Goal: Transaction & Acquisition: Book appointment/travel/reservation

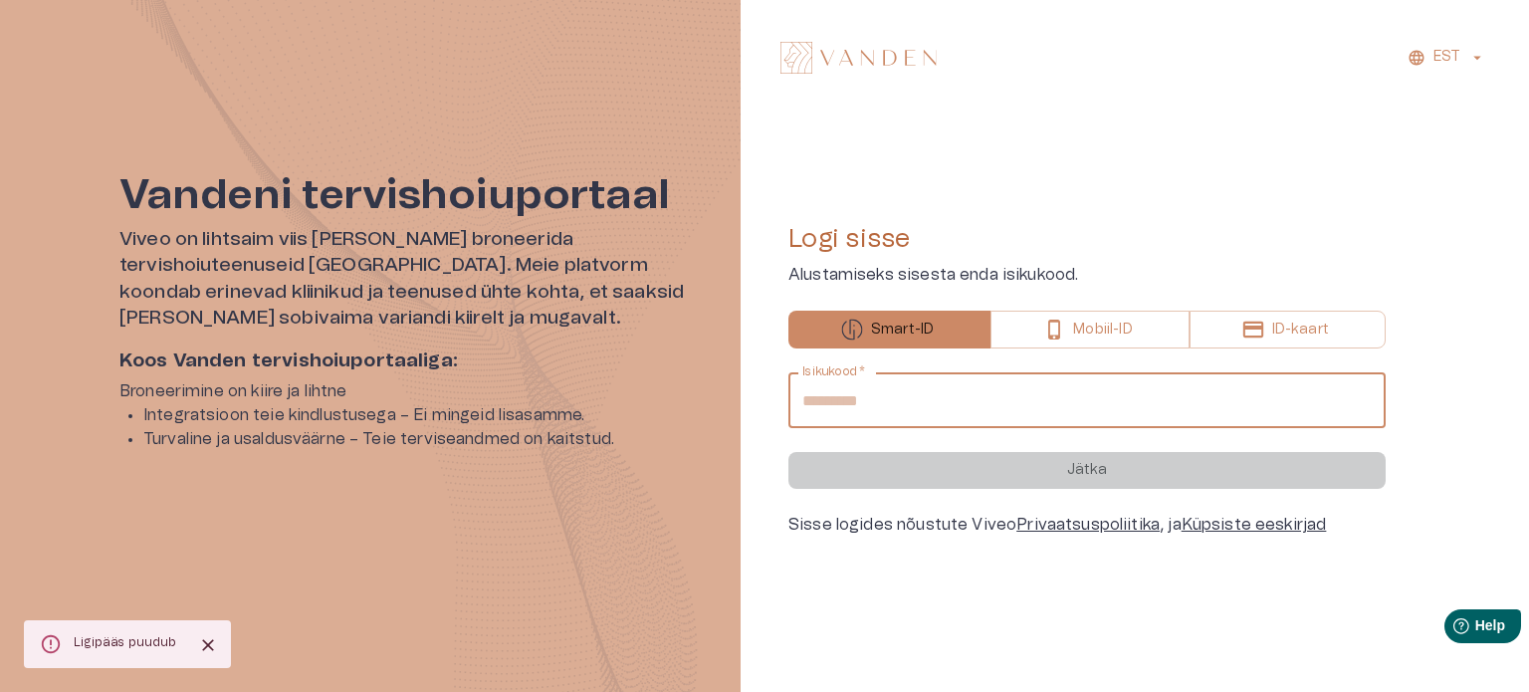
click at [984, 405] on input "Isikukood   *" at bounding box center [1086, 400] width 597 height 56
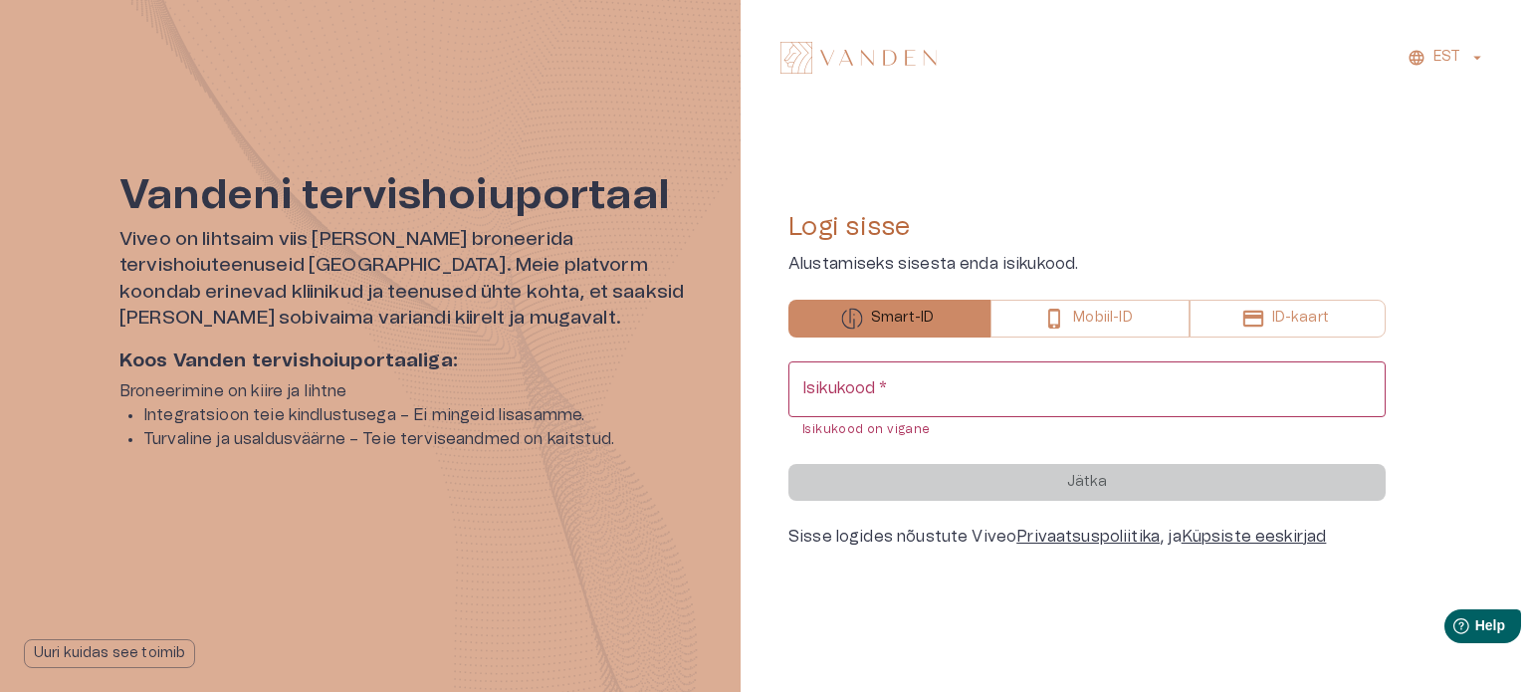
click at [1049, 341] on div "Logi sisse Alustamiseks sisesta enda isikukood. Smart-ID Mobiil-ID ID-kaart Isi…" at bounding box center [1086, 379] width 597 height 336
click at [904, 396] on input "Isikukood   *" at bounding box center [1086, 389] width 597 height 56
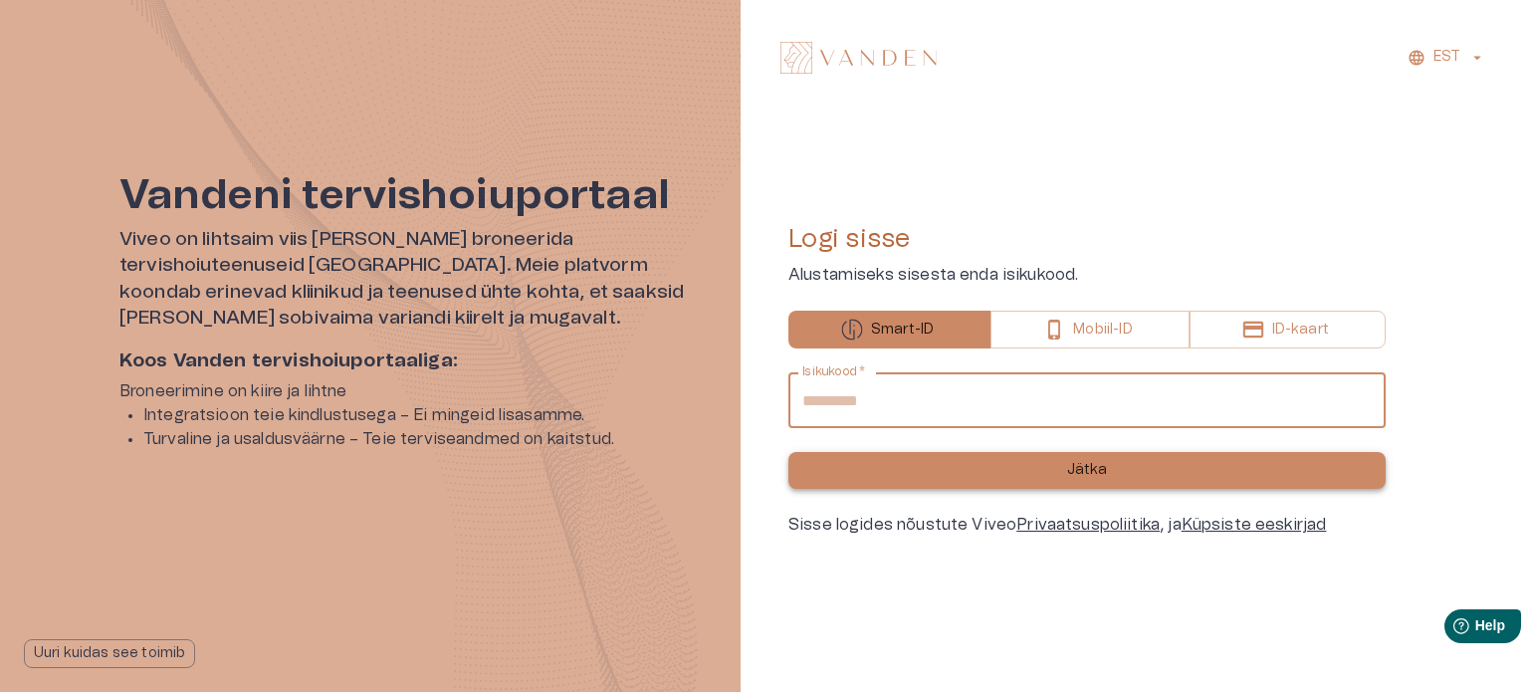
type input "**********"
click at [1130, 477] on button "Jätka" at bounding box center [1086, 470] width 597 height 37
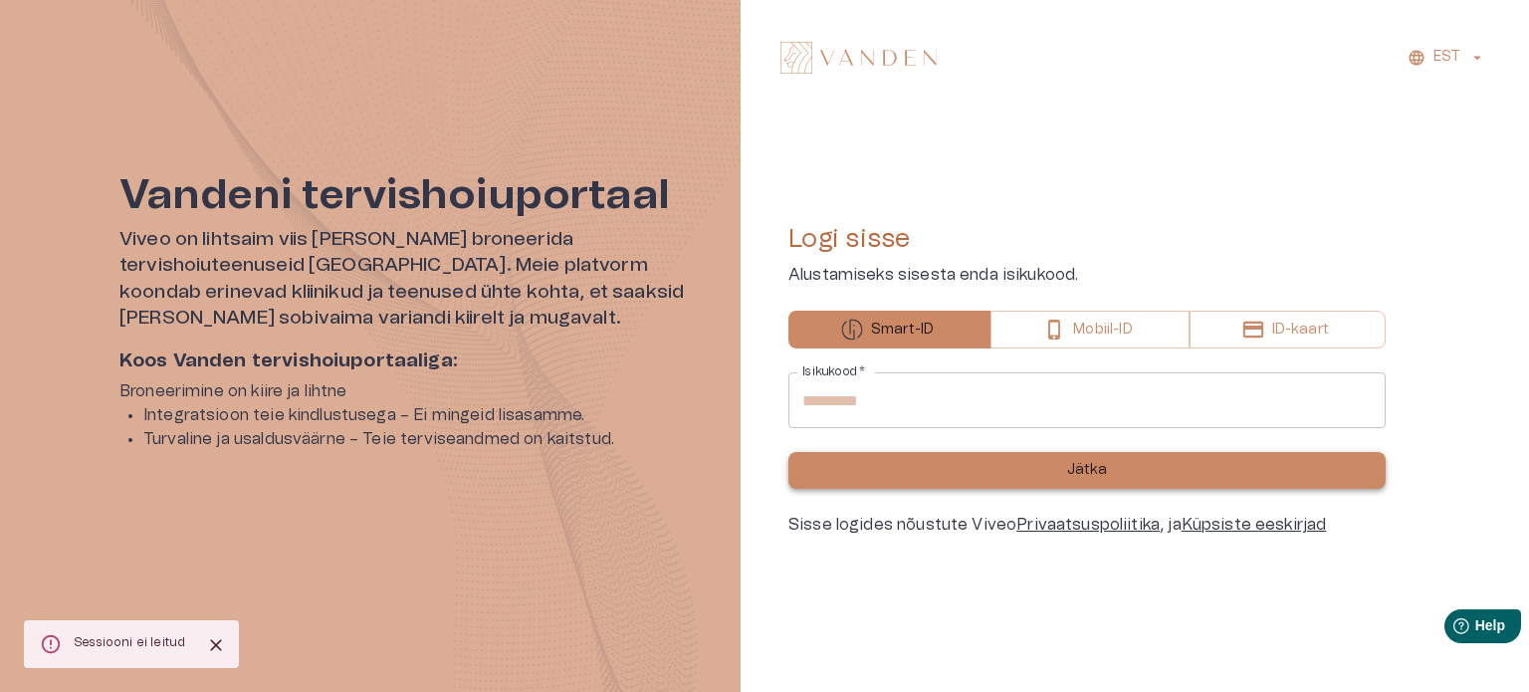
click at [1078, 473] on p "Jätka" at bounding box center [1087, 470] width 41 height 21
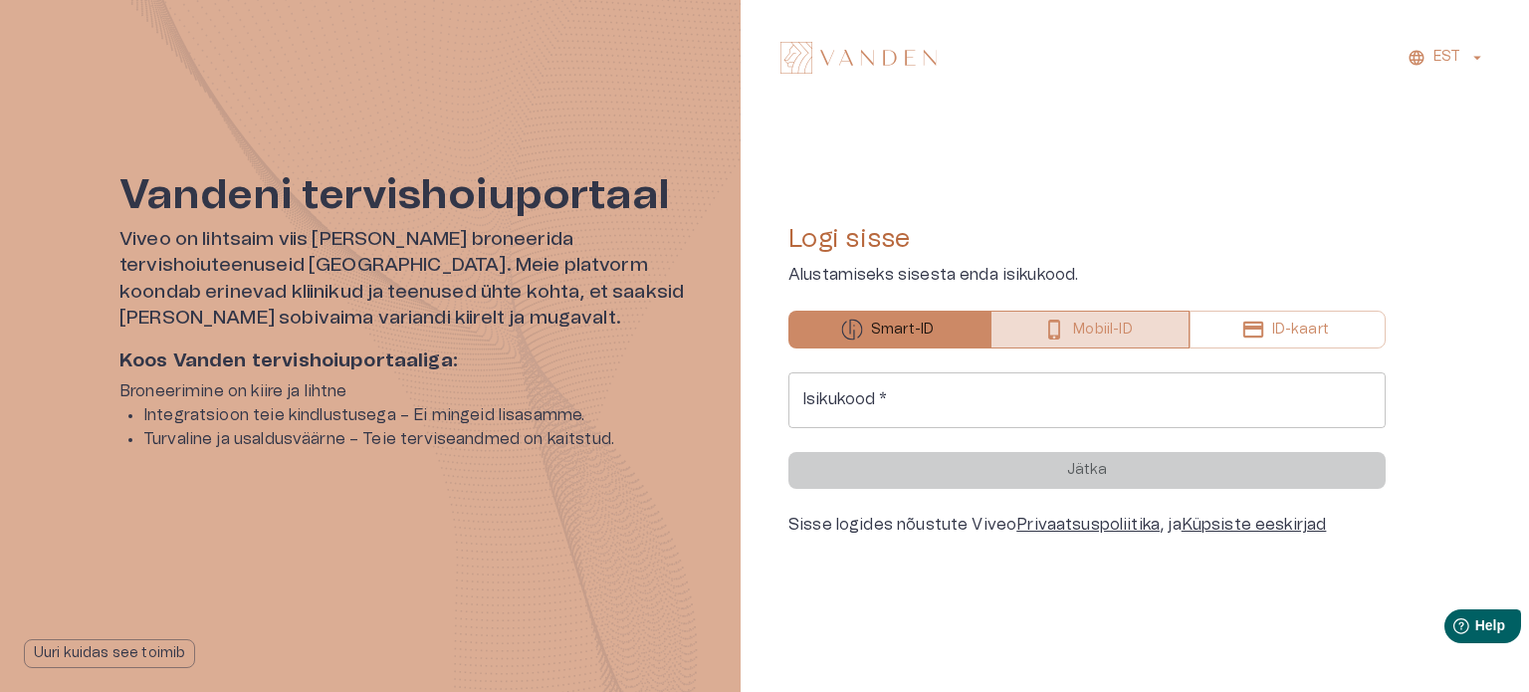
click at [1082, 336] on p "Mobiil-ID" at bounding box center [1102, 330] width 59 height 21
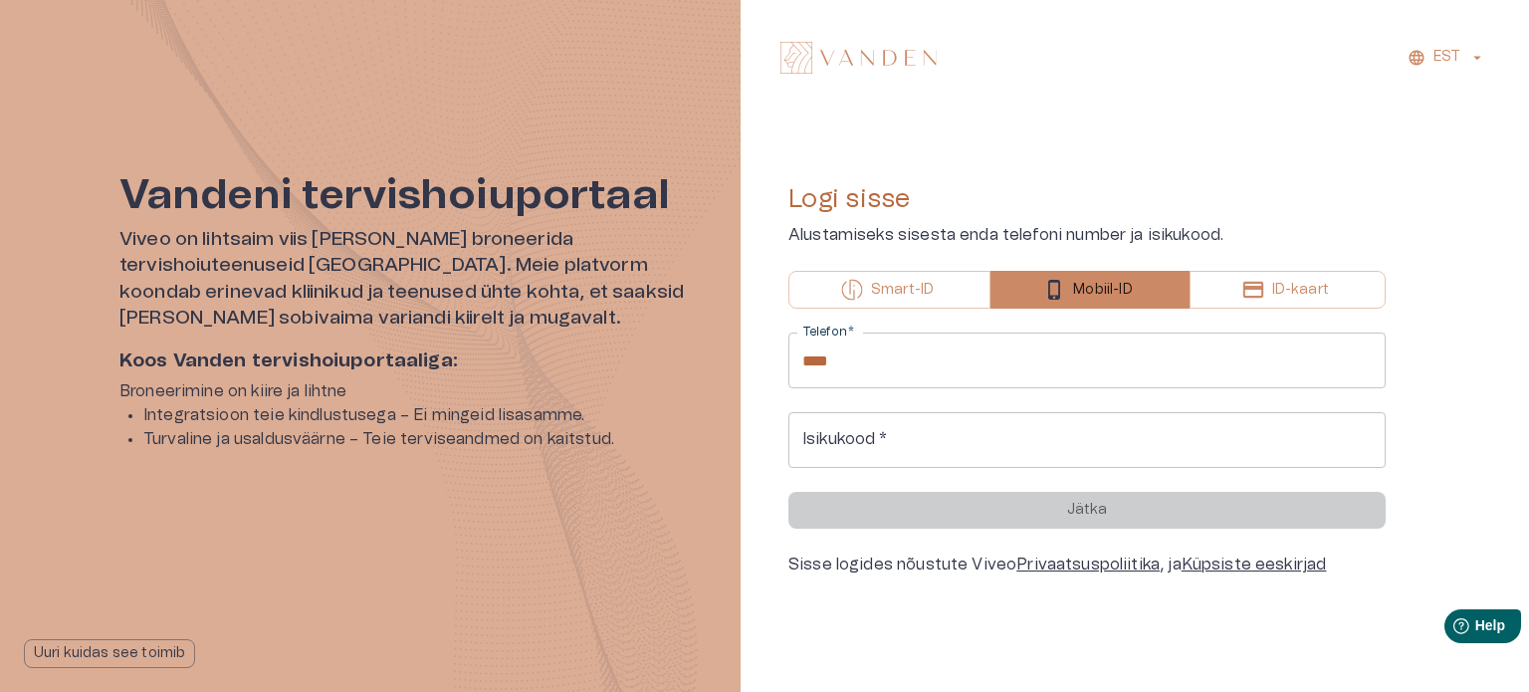
click at [1007, 369] on input "****" at bounding box center [1086, 360] width 597 height 56
type input "**********"
click at [850, 430] on input "Isikukood   *" at bounding box center [1086, 440] width 597 height 56
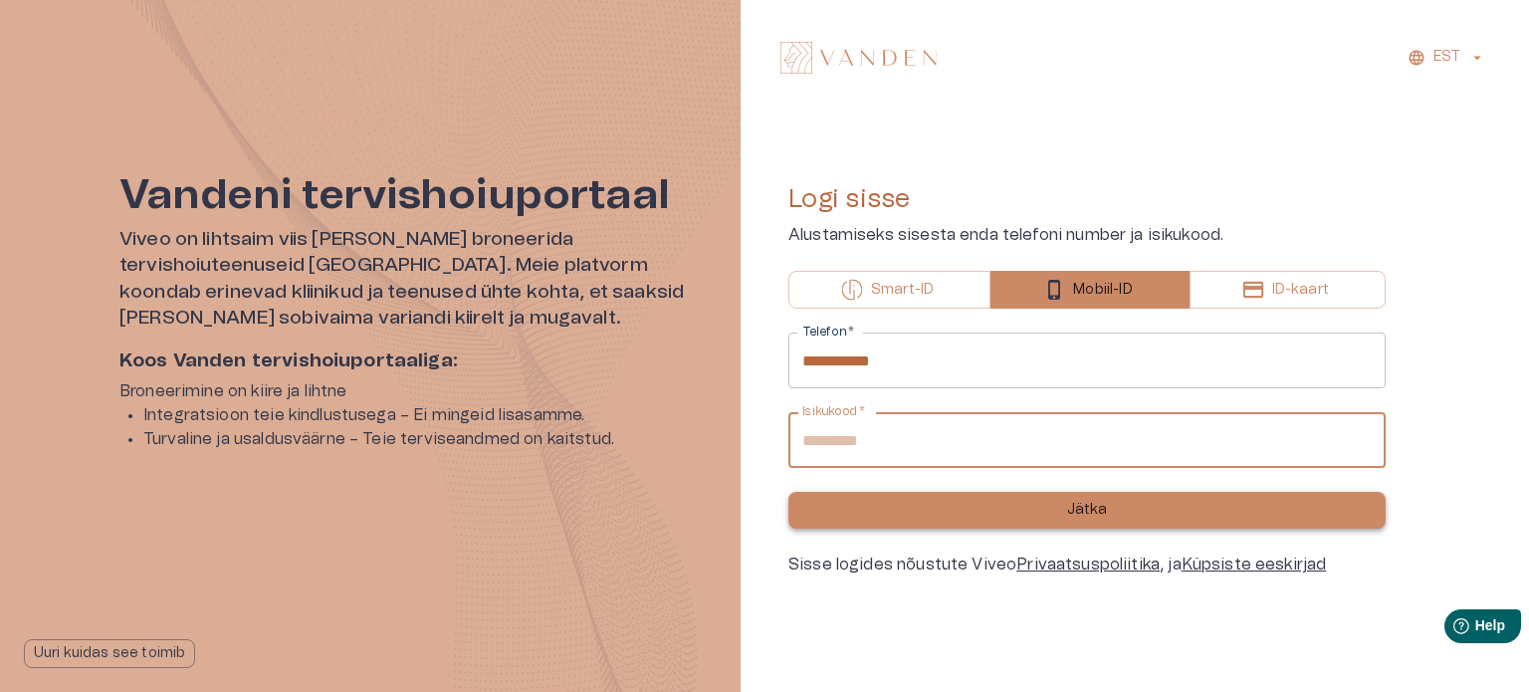
type input "**********"
click at [1119, 512] on button "Jätka" at bounding box center [1086, 510] width 597 height 37
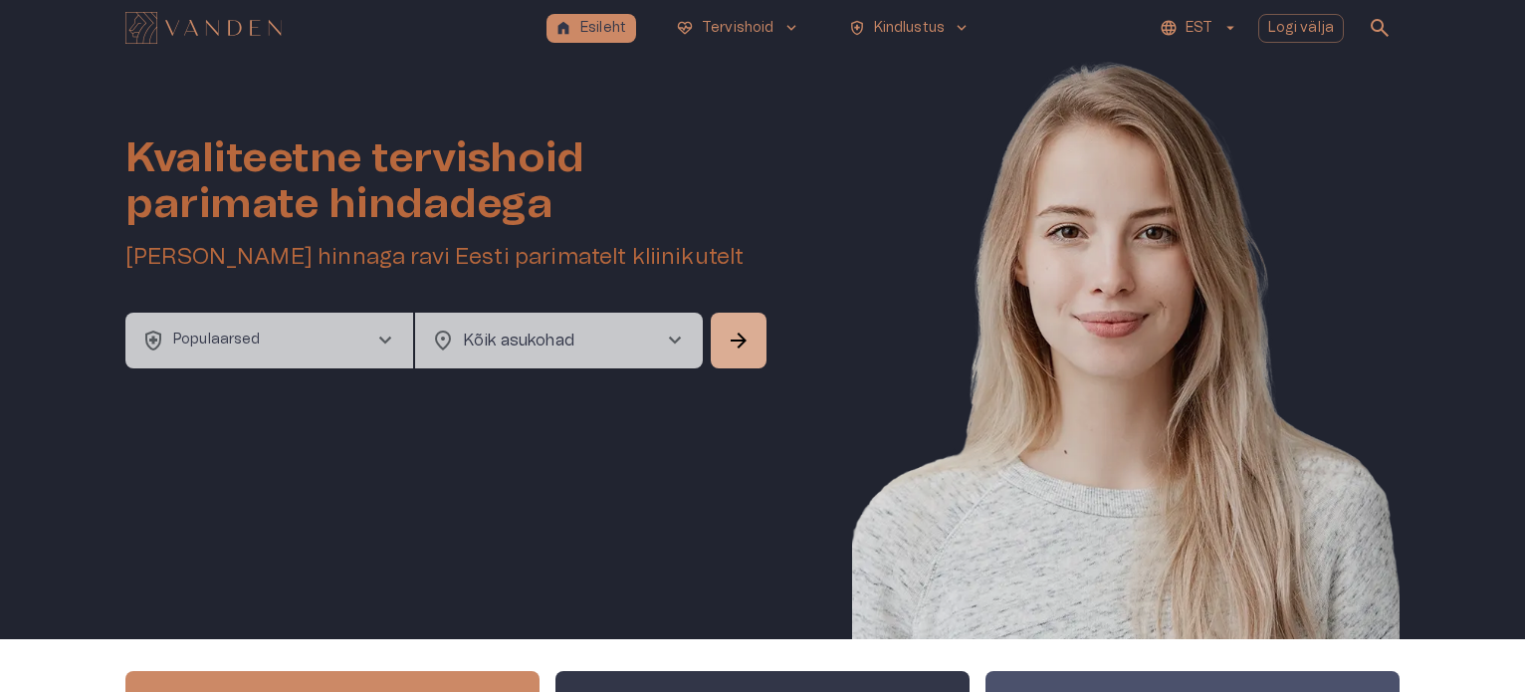
click at [350, 337] on button "health_and_safety Populaarsed chevron_right" at bounding box center [269, 341] width 288 height 56
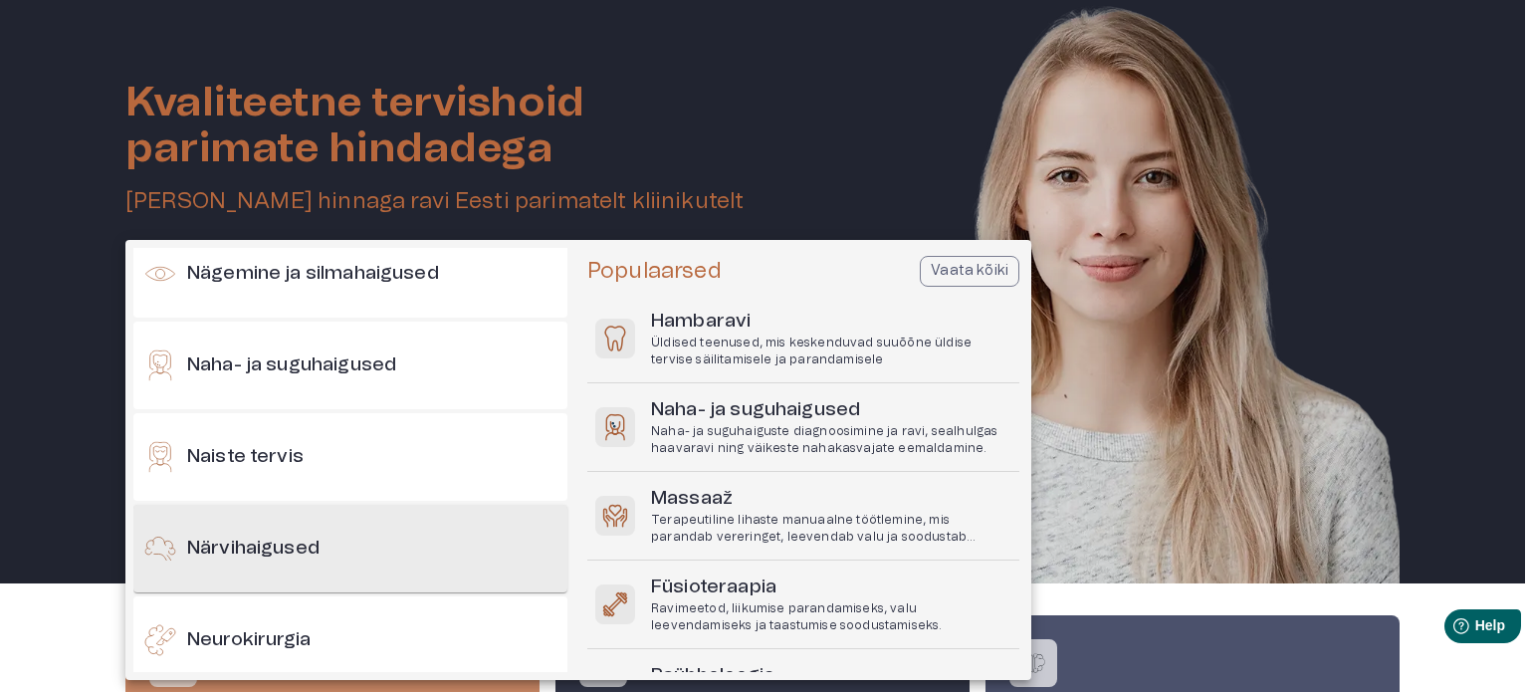
scroll to position [996, 0]
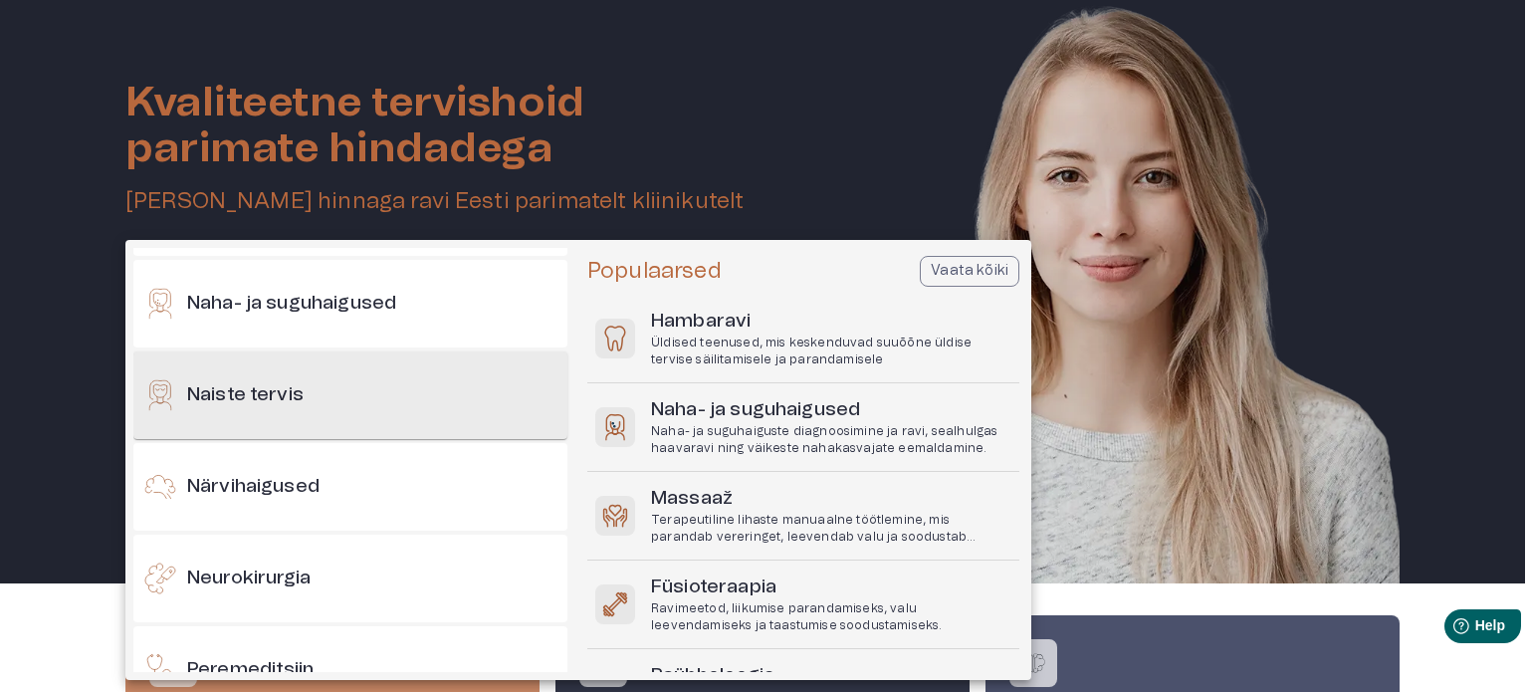
click at [285, 385] on h6 "Naiste tervis" at bounding box center [245, 395] width 116 height 27
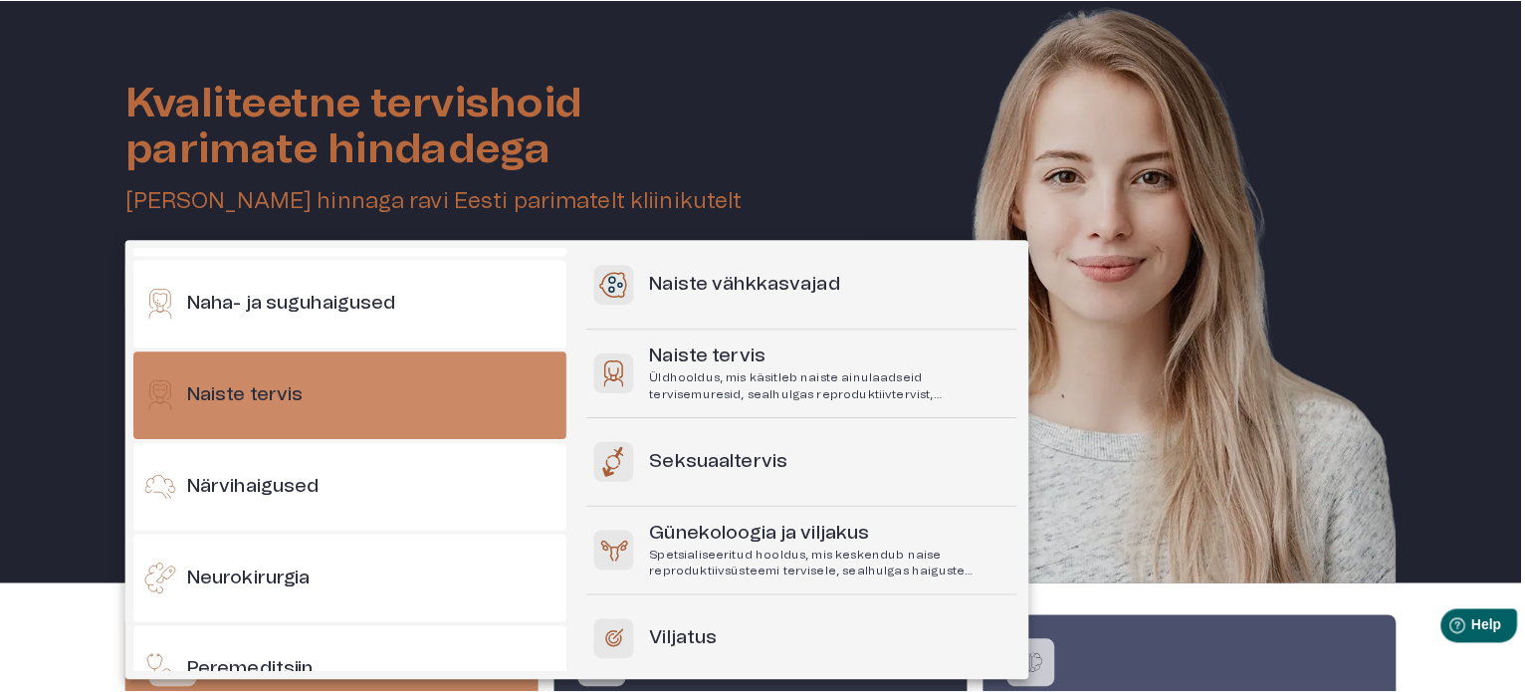
scroll to position [248, 0]
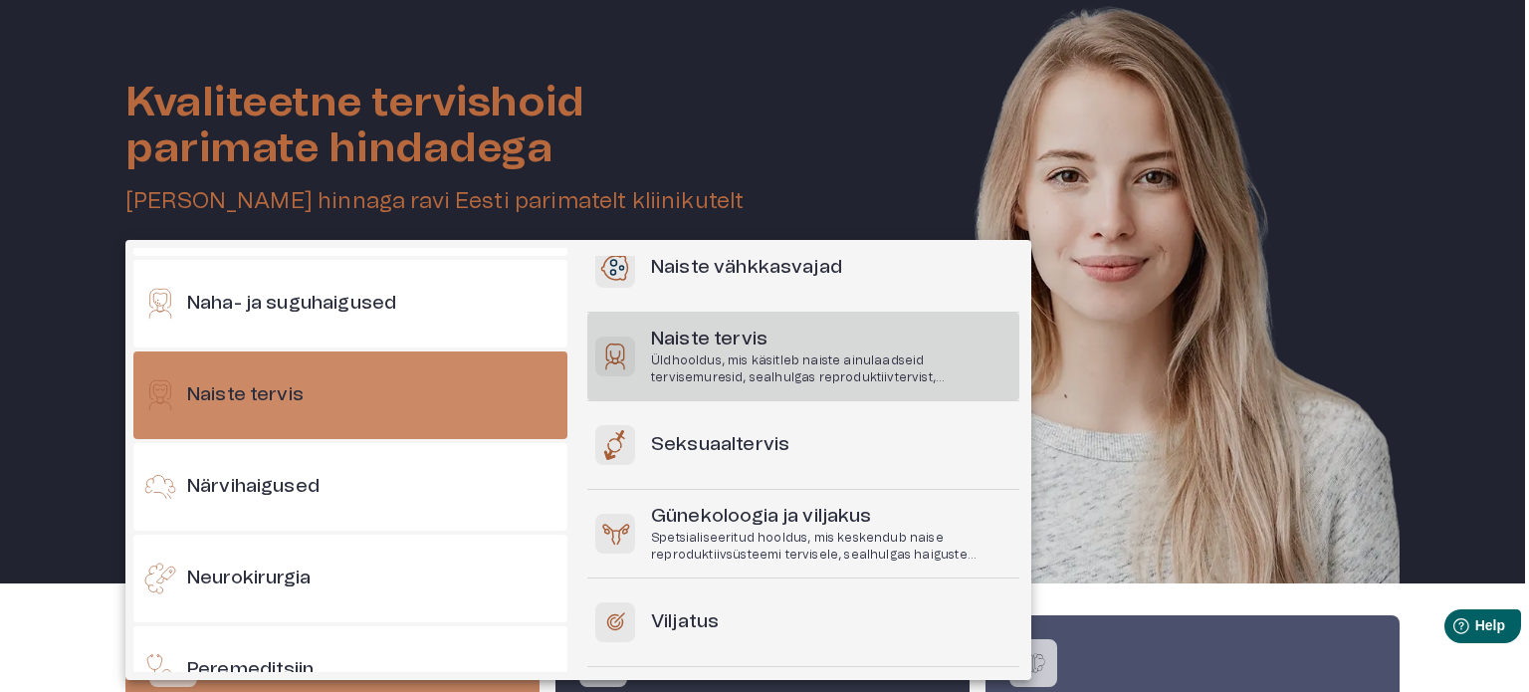
click at [961, 365] on p "Üldhooldus, mis käsitleb naiste ainulaadseid tervisemuresid, sealhulgas reprodu…" at bounding box center [831, 369] width 360 height 34
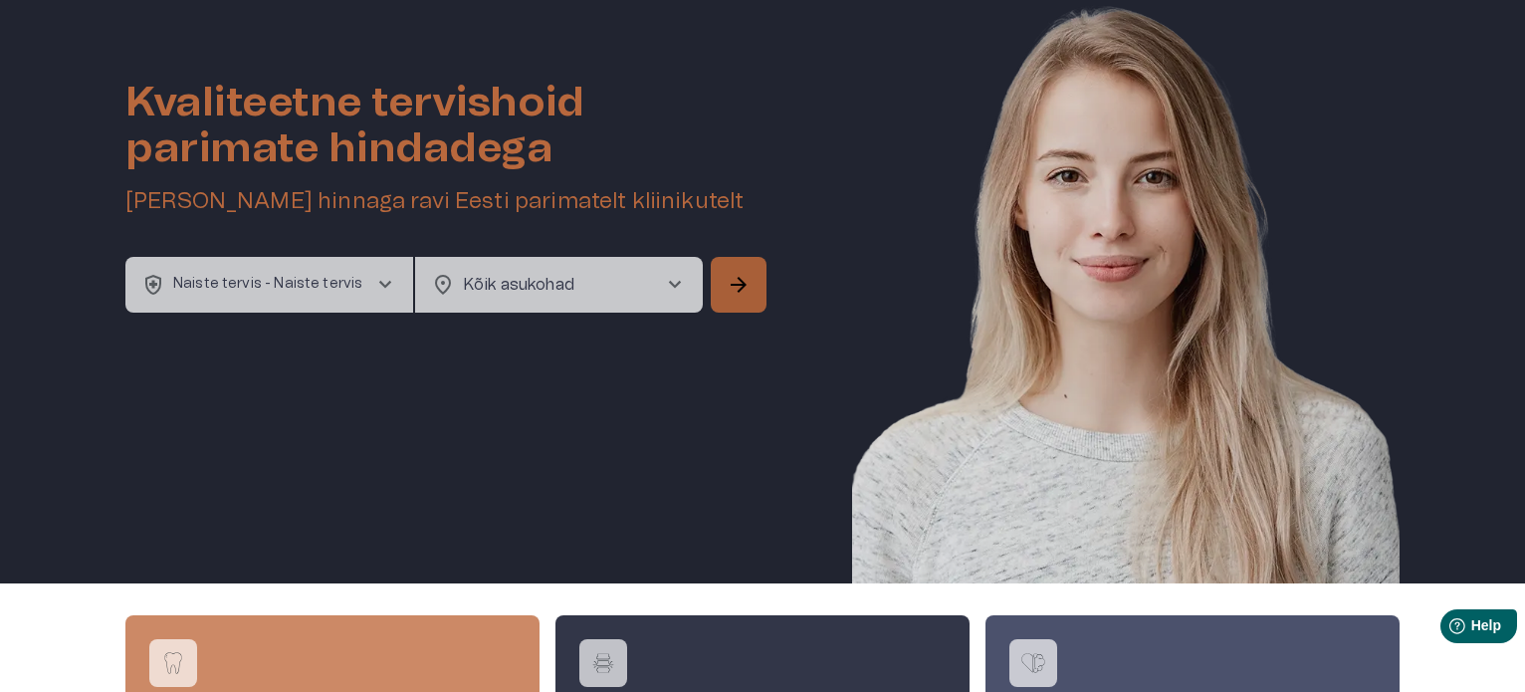
click at [743, 279] on span "arrow_forward" at bounding box center [739, 285] width 24 height 24
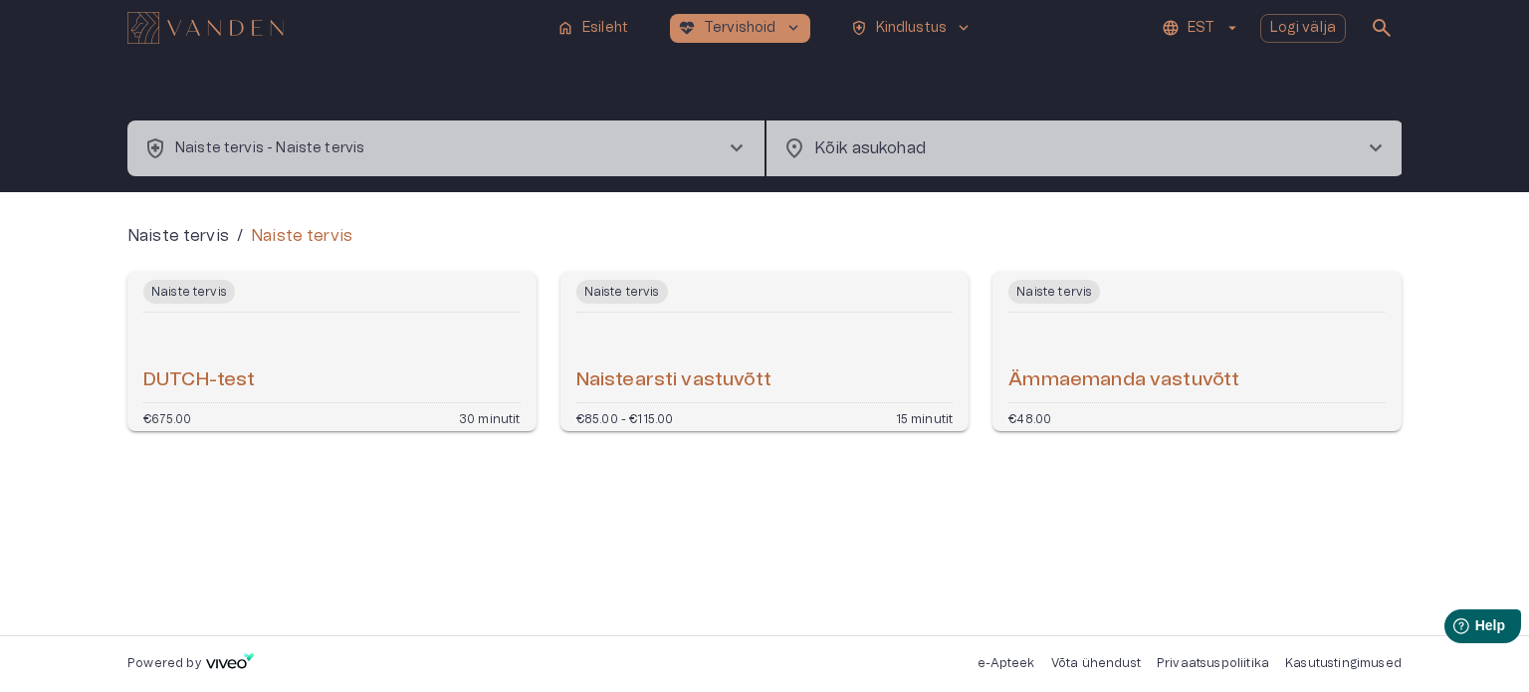
click at [370, 360] on div "DUTCH-test" at bounding box center [331, 358] width 377 height 74
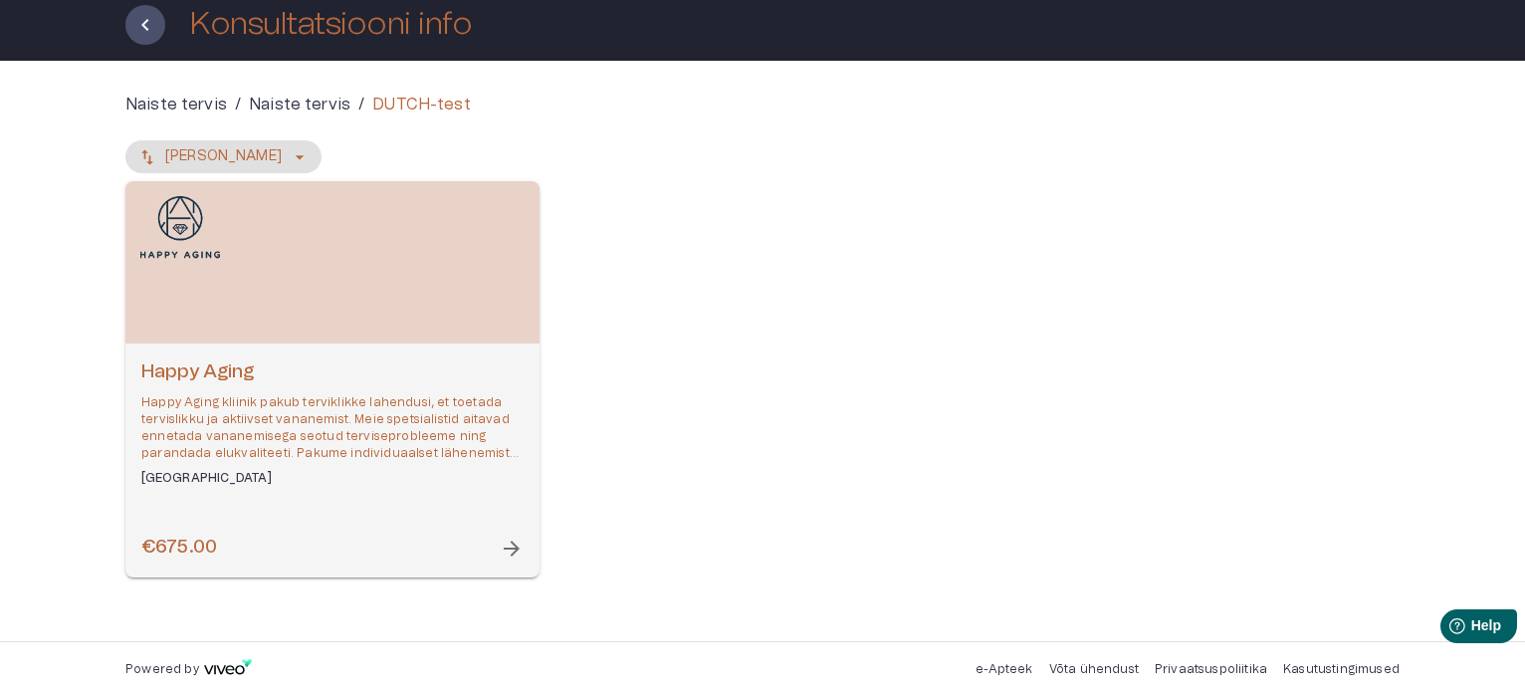
scroll to position [120, 0]
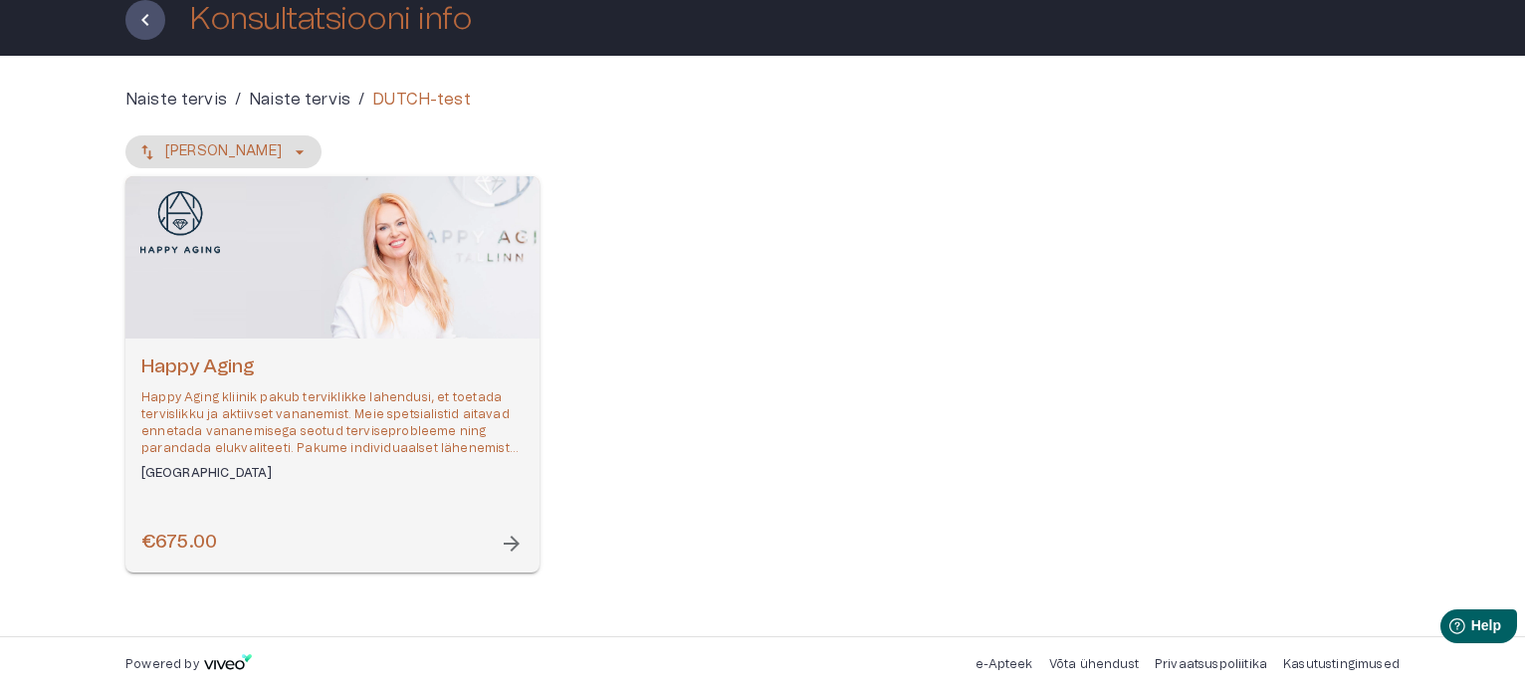
click at [509, 541] on span "arrow_forward" at bounding box center [512, 544] width 24 height 24
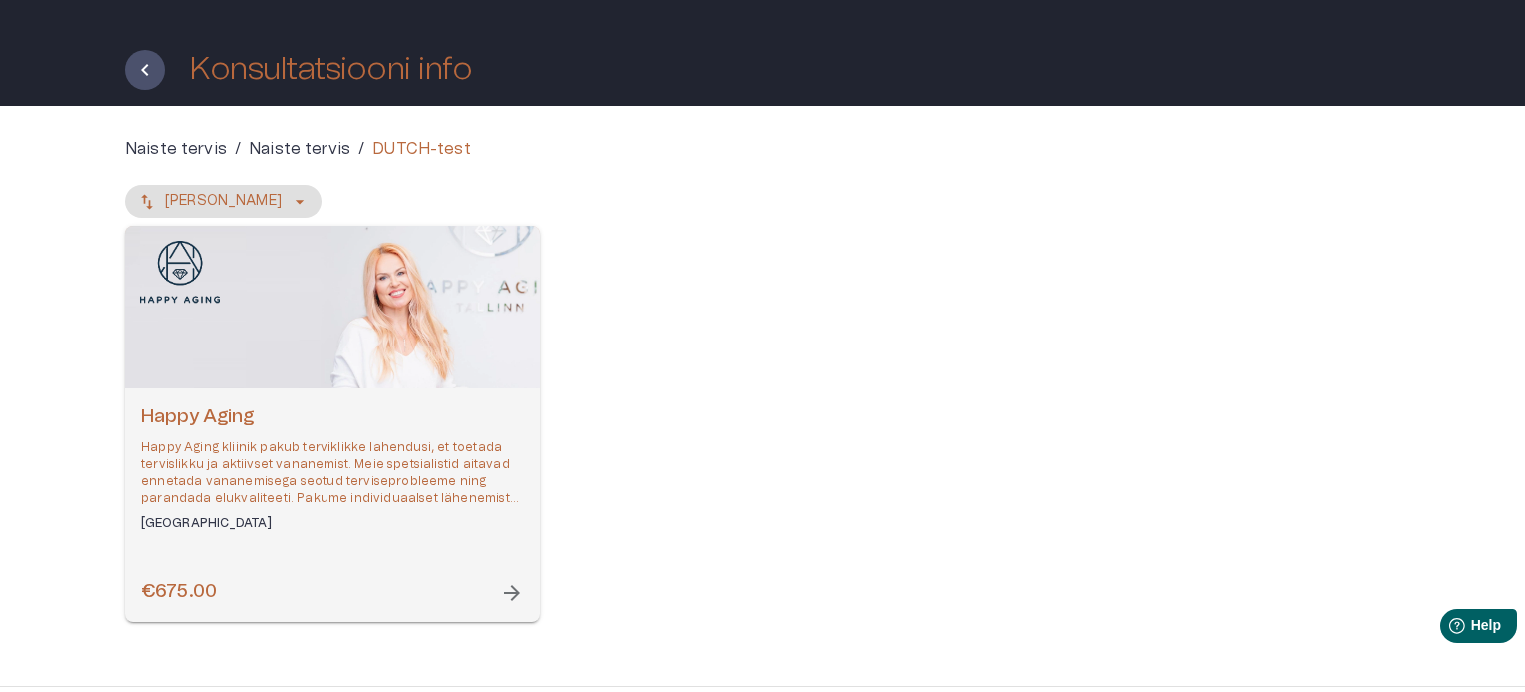
scroll to position [100, 0]
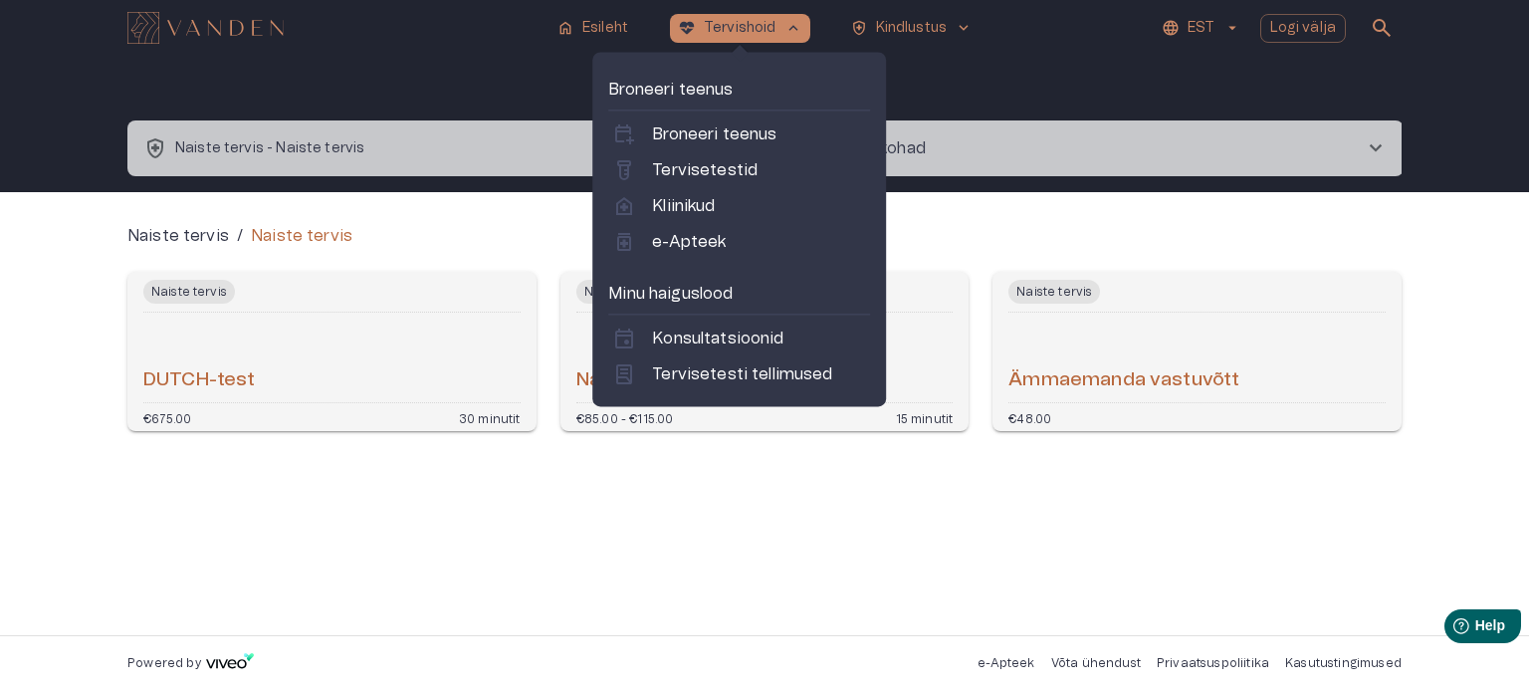
click at [235, 381] on h6 "DUTCH-test" at bounding box center [199, 380] width 112 height 27
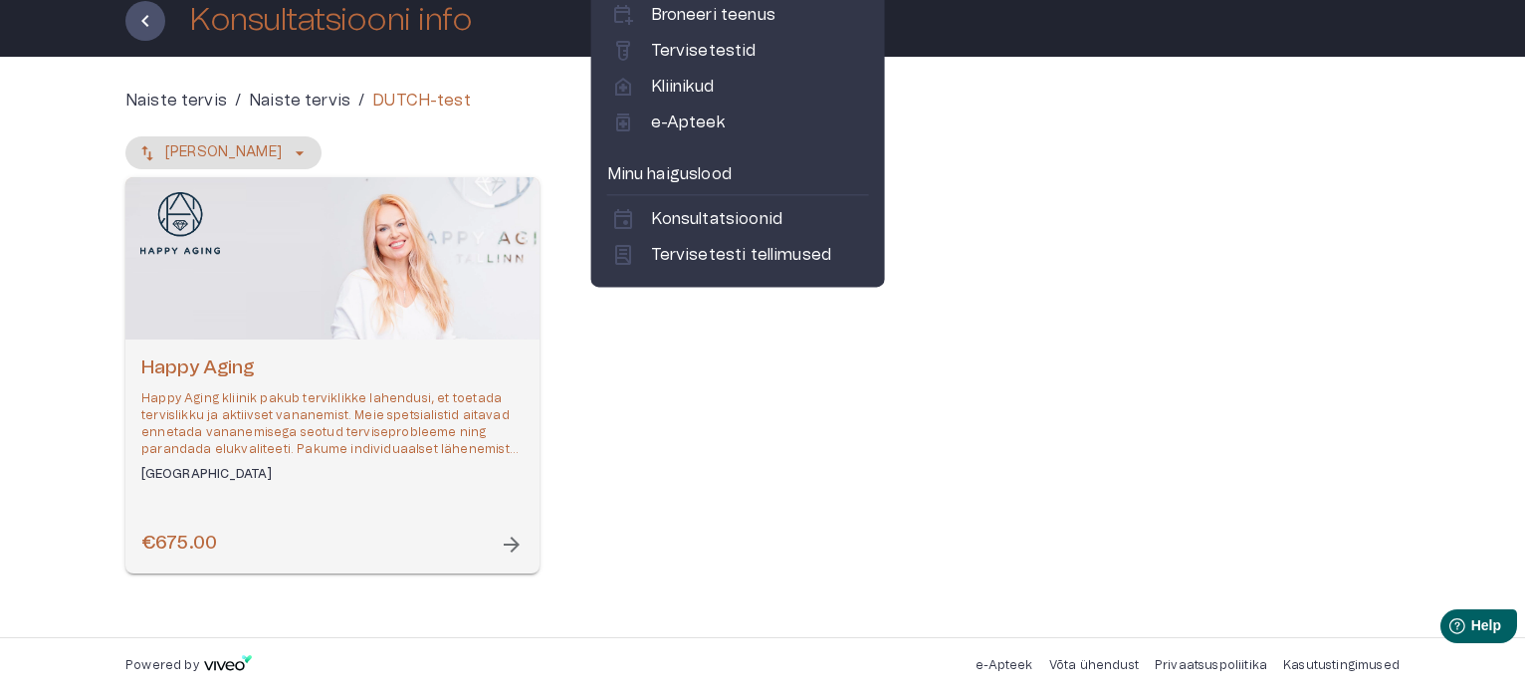
scroll to position [120, 0]
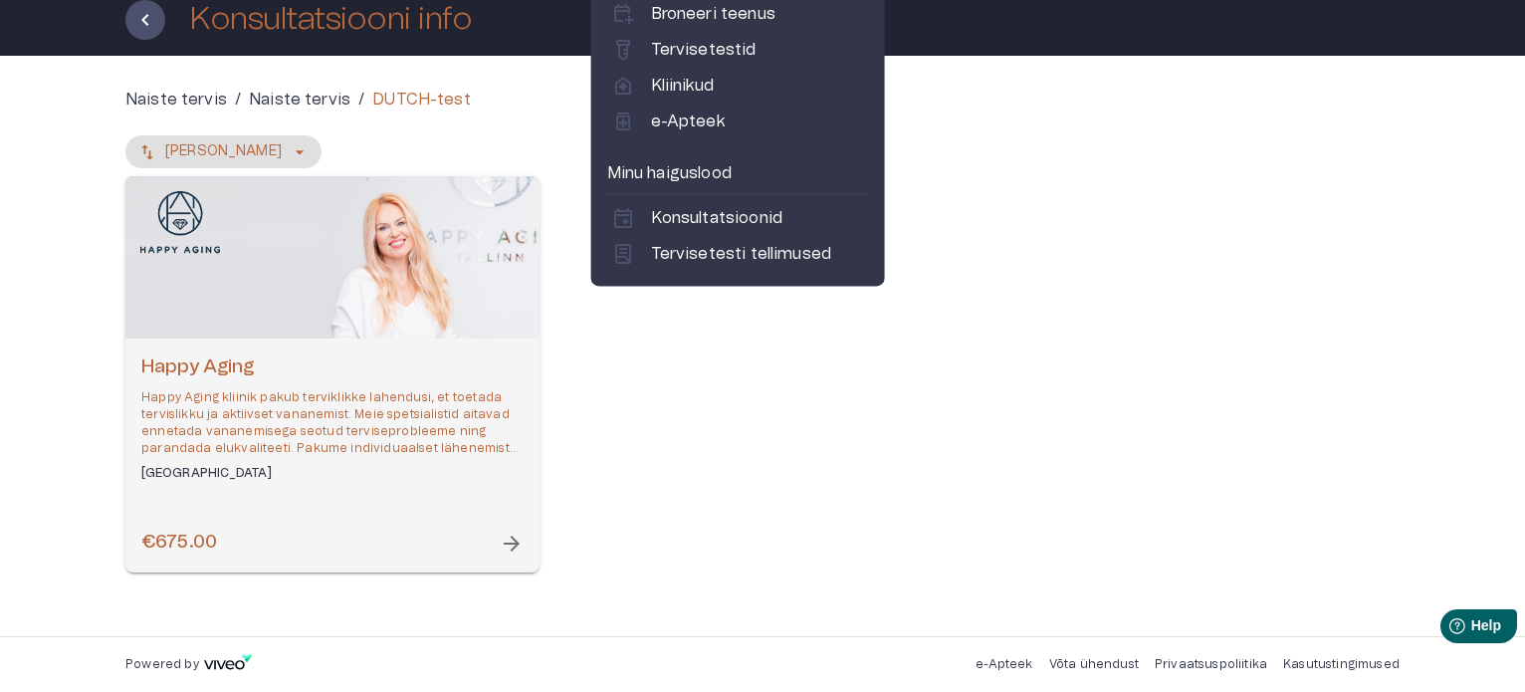
click at [21, 406] on div "Naiste tervis / Naiste tervis / DUTCH-test Nimi - Kasvav Happy Aging Happy Agin…" at bounding box center [762, 346] width 1525 height 580
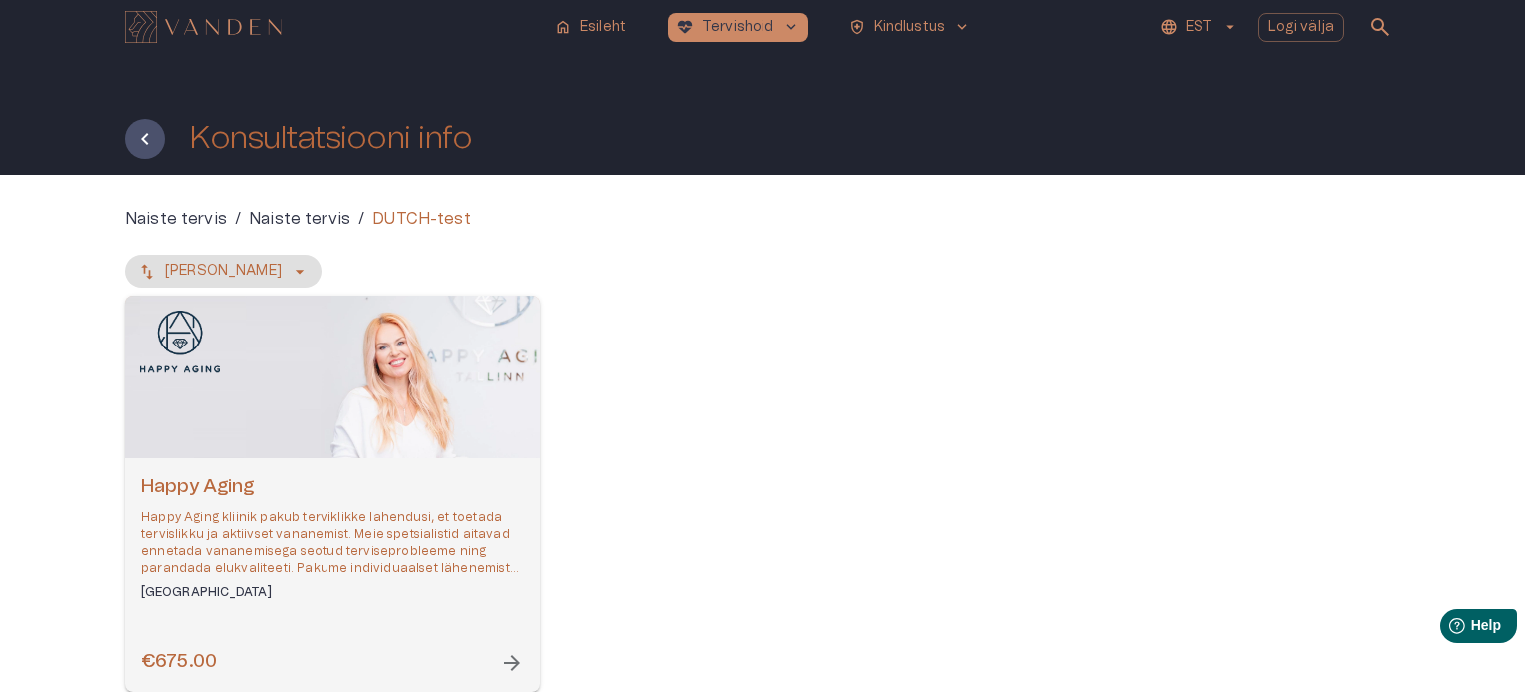
scroll to position [0, 0]
